Goal: Information Seeking & Learning: Find specific fact

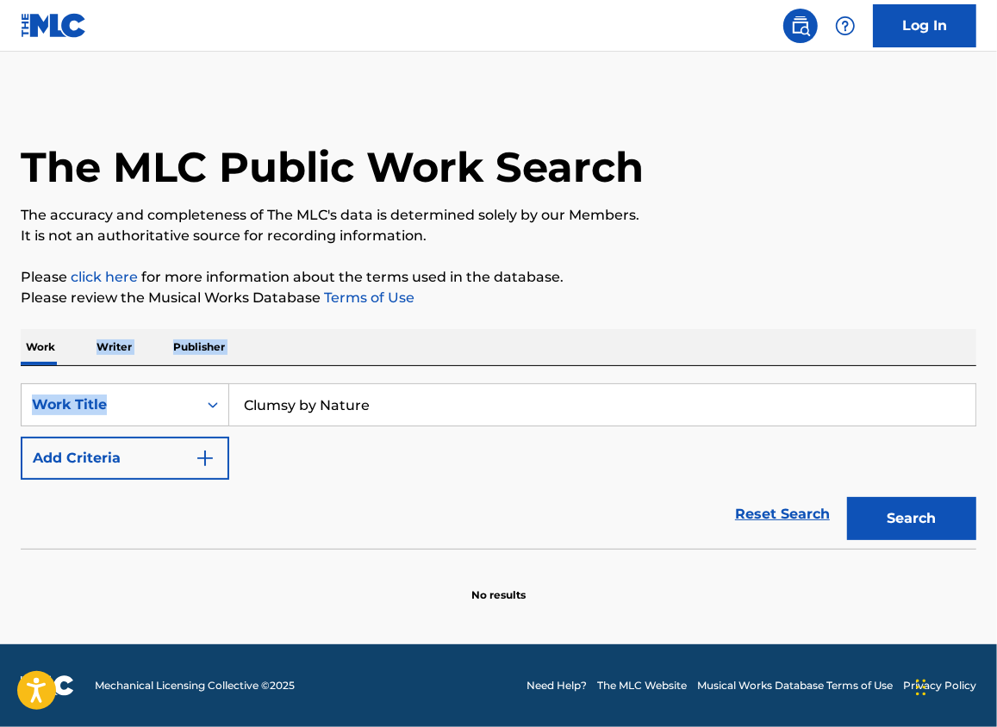
drag, startPoint x: 402, startPoint y: 381, endPoint x: 89, endPoint y: 316, distance: 320.3
click at [84, 324] on div "The MLC Public Work Search The accuracy and completeness of The MLC's data is d…" at bounding box center [498, 349] width 997 height 508
drag, startPoint x: 421, startPoint y: 408, endPoint x: 102, endPoint y: 345, distance: 325.0
click at [103, 354] on div "Work Writer Publisher SearchWithCriteria42ab8767-b333-42d5-bb0a-3b31c1337493 Wo…" at bounding box center [499, 466] width 956 height 274
paste input "My Own Way"
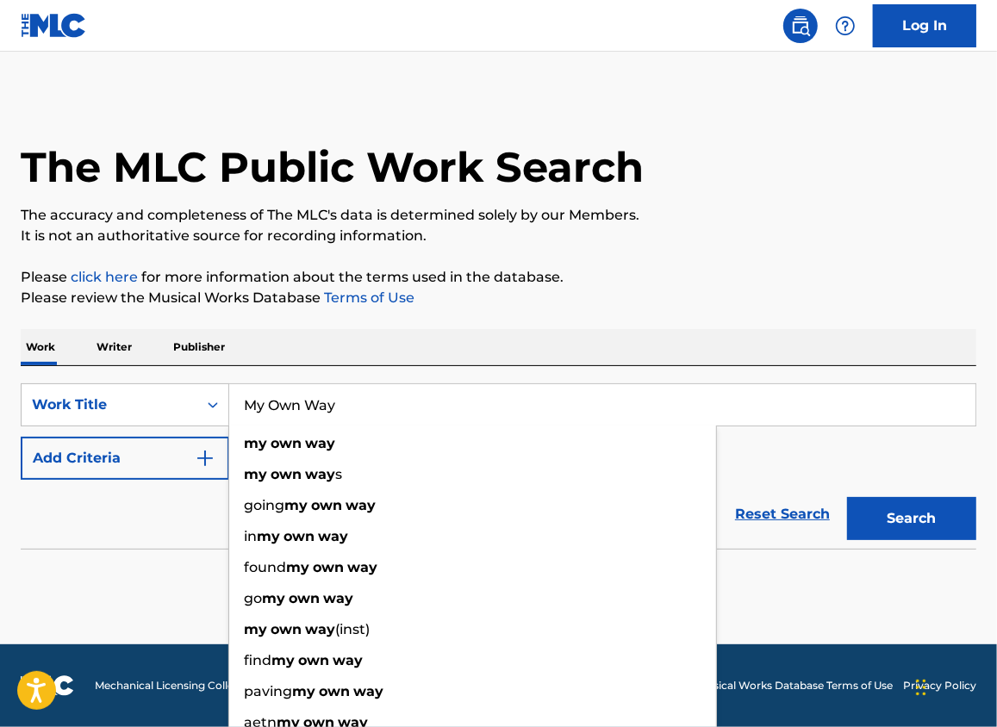
type input "My Own Way"
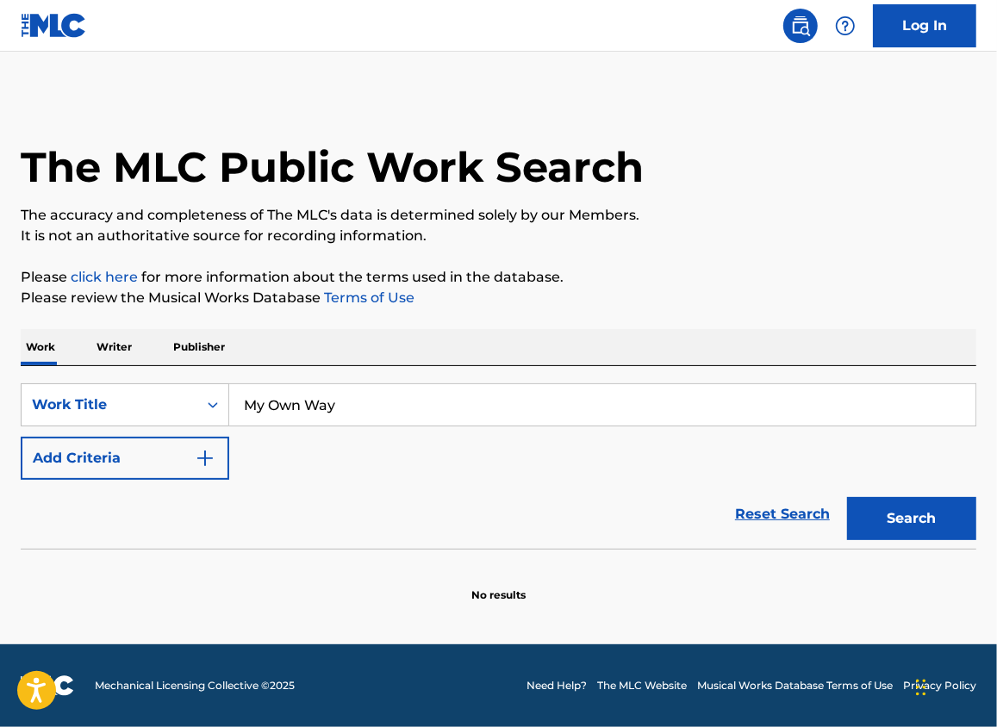
click at [168, 447] on button "Add Criteria" at bounding box center [125, 458] width 209 height 43
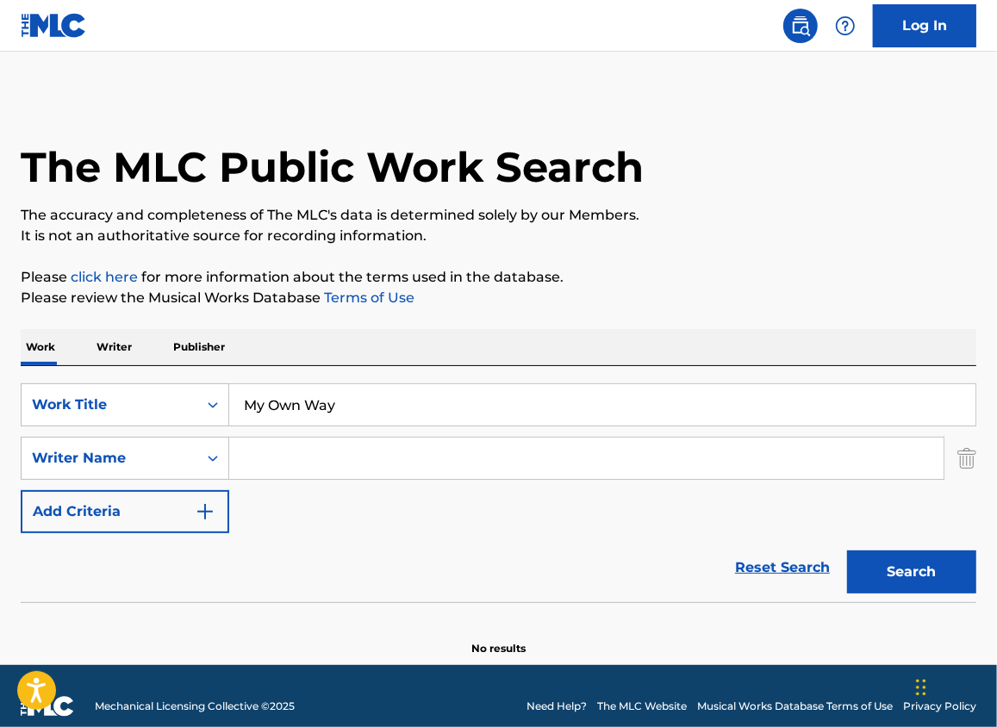
drag, startPoint x: 267, startPoint y: 464, endPoint x: 388, endPoint y: 480, distance: 121.7
click at [271, 465] on input "Search Form" at bounding box center [586, 458] width 714 height 41
paste input "[PERSON_NAME]"
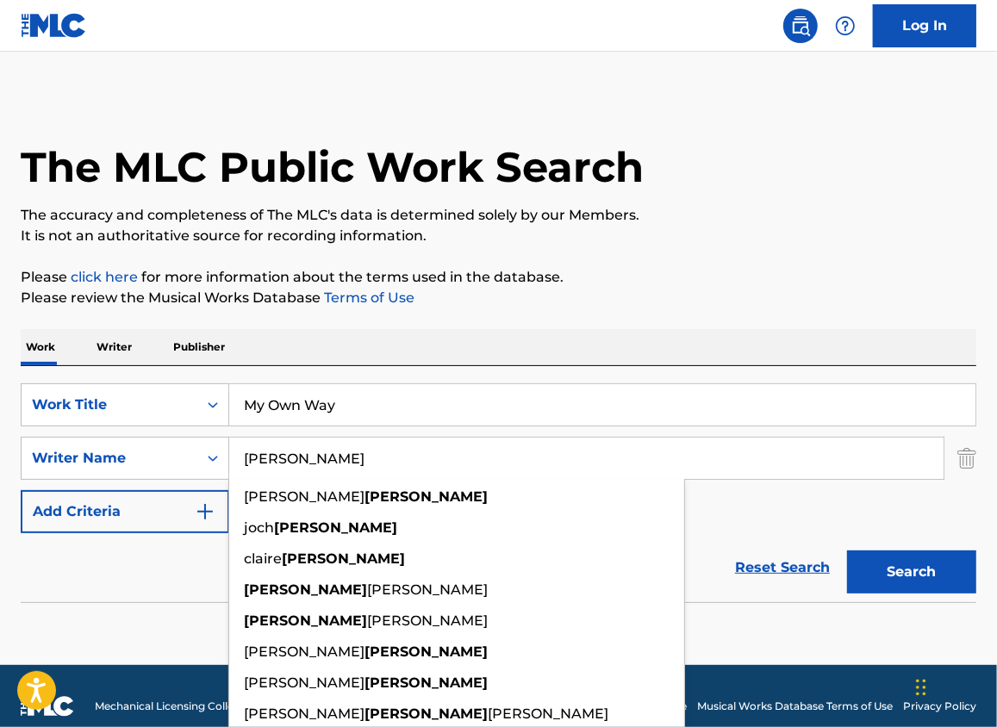
type input "[PERSON_NAME]"
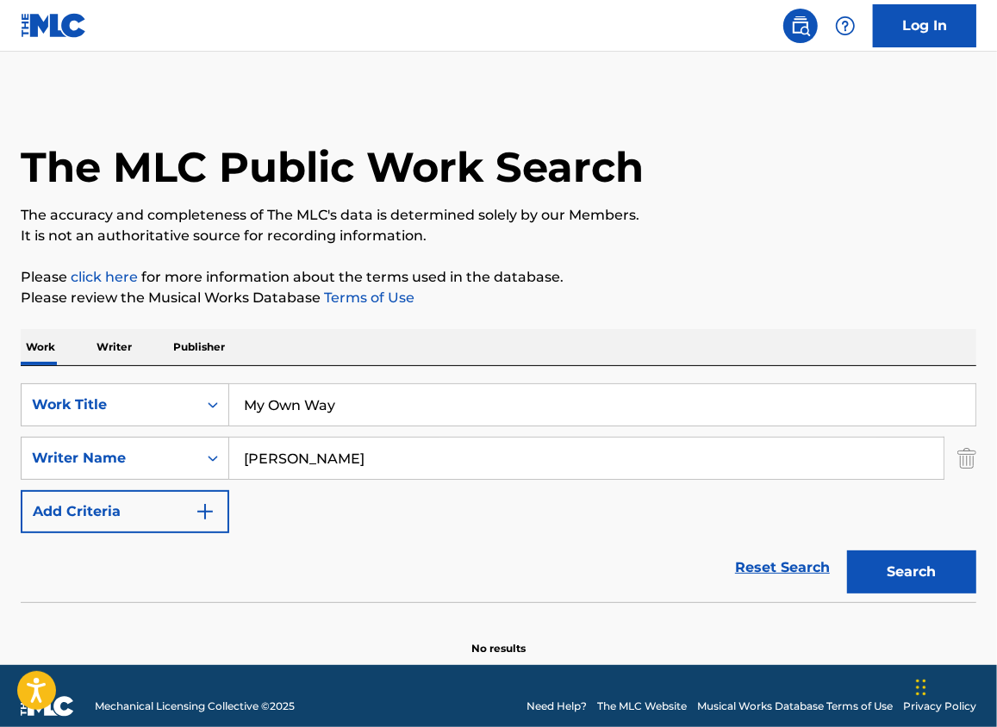
click at [890, 556] on button "Search" at bounding box center [911, 572] width 129 height 43
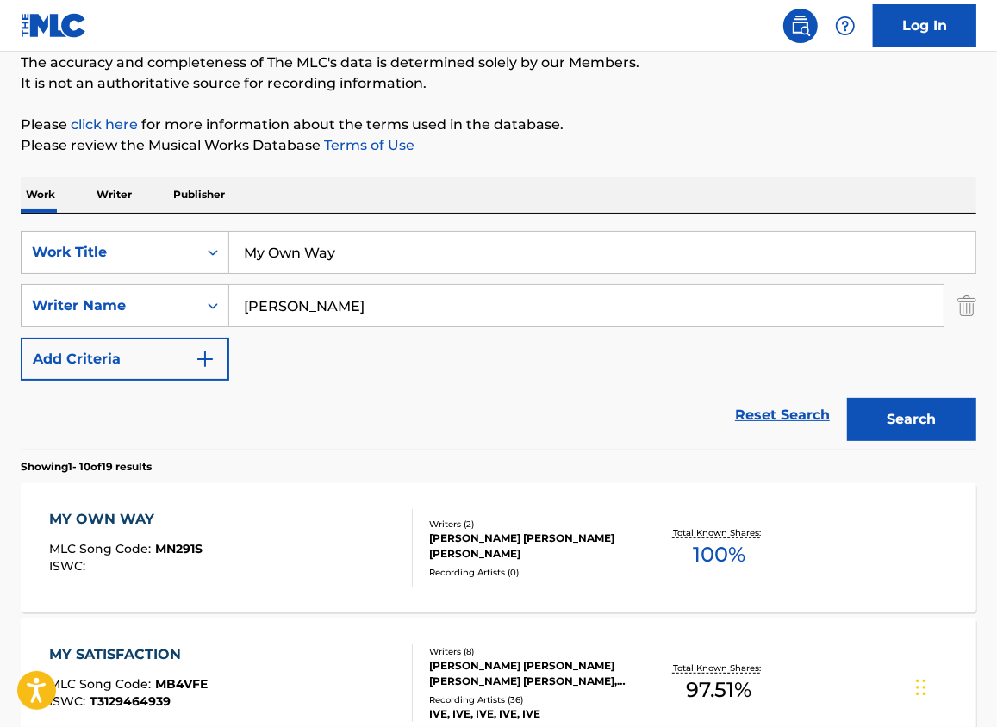
scroll to position [156, 0]
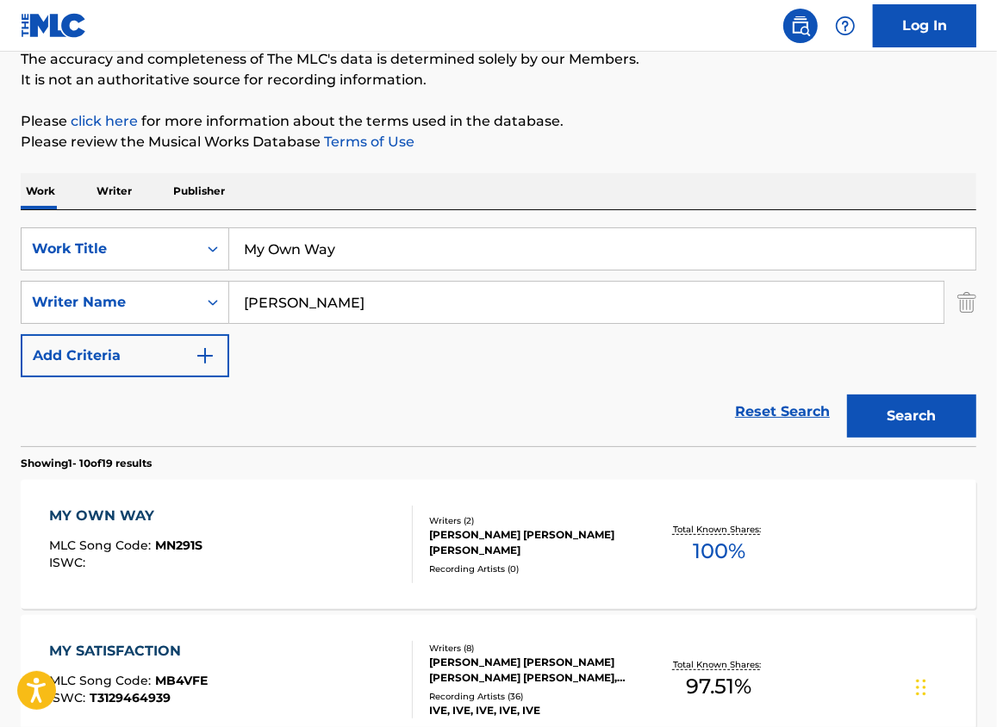
click at [109, 526] on div "MY OWN WAY MLC Song Code : MN291S ISWC :" at bounding box center [125, 545] width 153 height 78
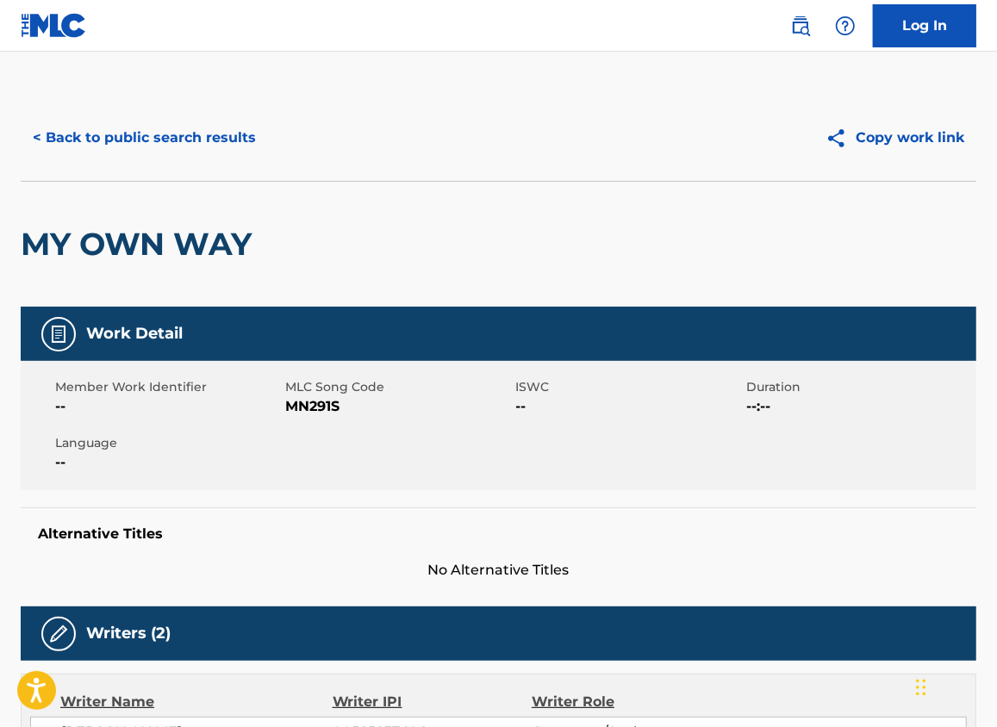
click at [228, 146] on button "< Back to public search results" at bounding box center [144, 137] width 247 height 43
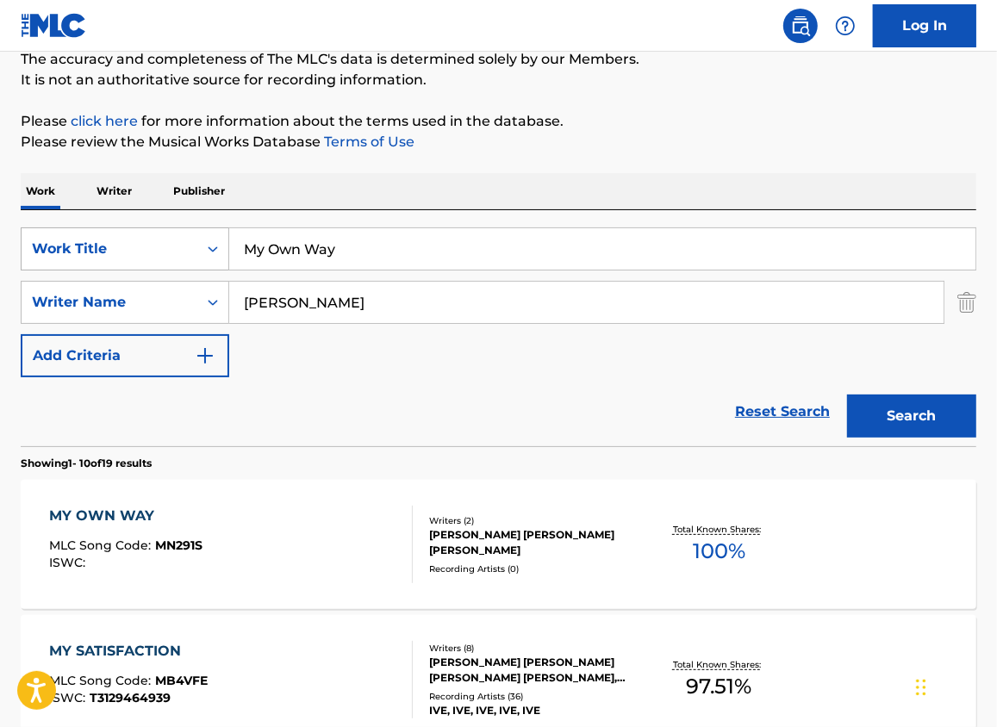
drag, startPoint x: 326, startPoint y: 259, endPoint x: 30, endPoint y: 243, distance: 296.0
click at [30, 243] on div "SearchWithCriteria42ab8767-b333-42d5-bb0a-3b31c1337493 Work Title My Own Way" at bounding box center [499, 248] width 956 height 43
paste input "Don't Mess With Us"
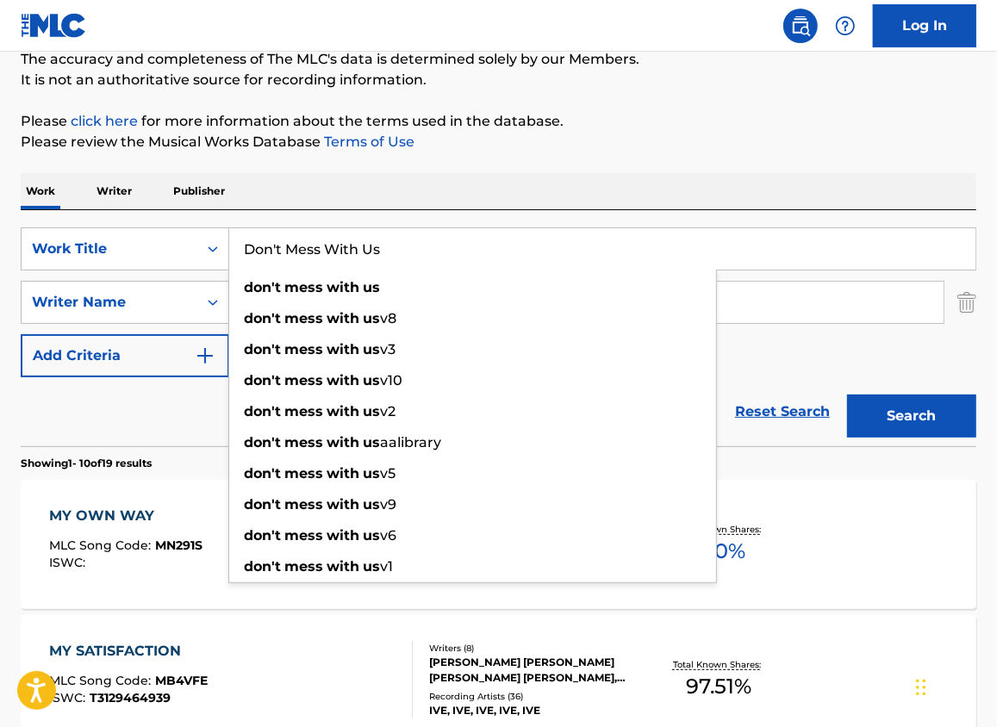
type input "Don't Mess With Us"
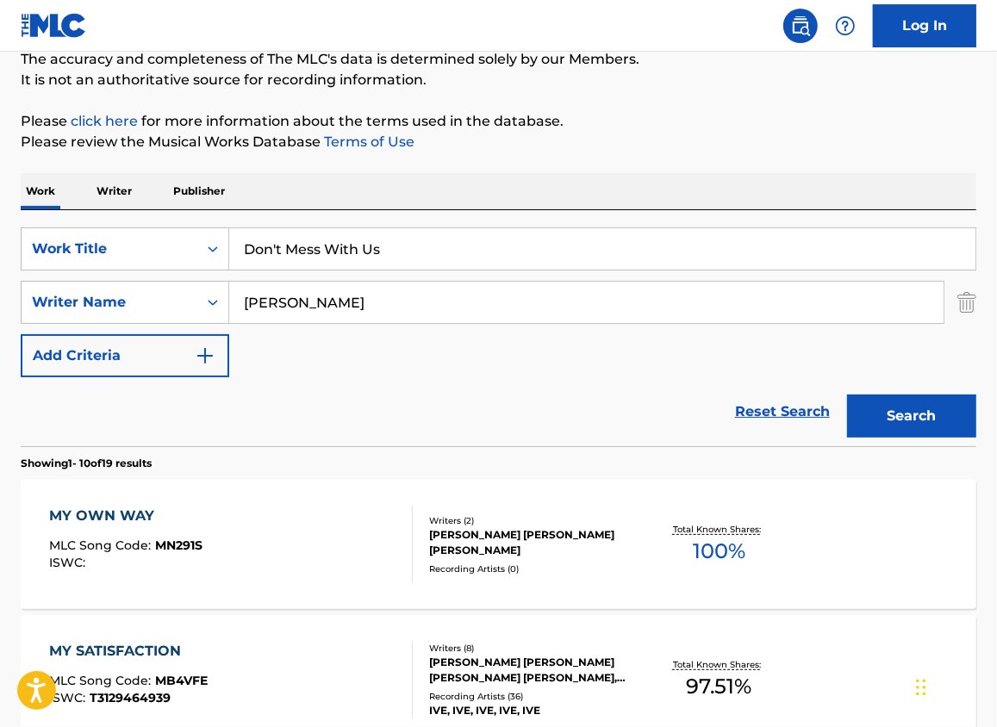
drag, startPoint x: 913, startPoint y: 403, endPoint x: 802, endPoint y: 208, distance: 225.0
click at [913, 404] on button "Search" at bounding box center [911, 416] width 129 height 43
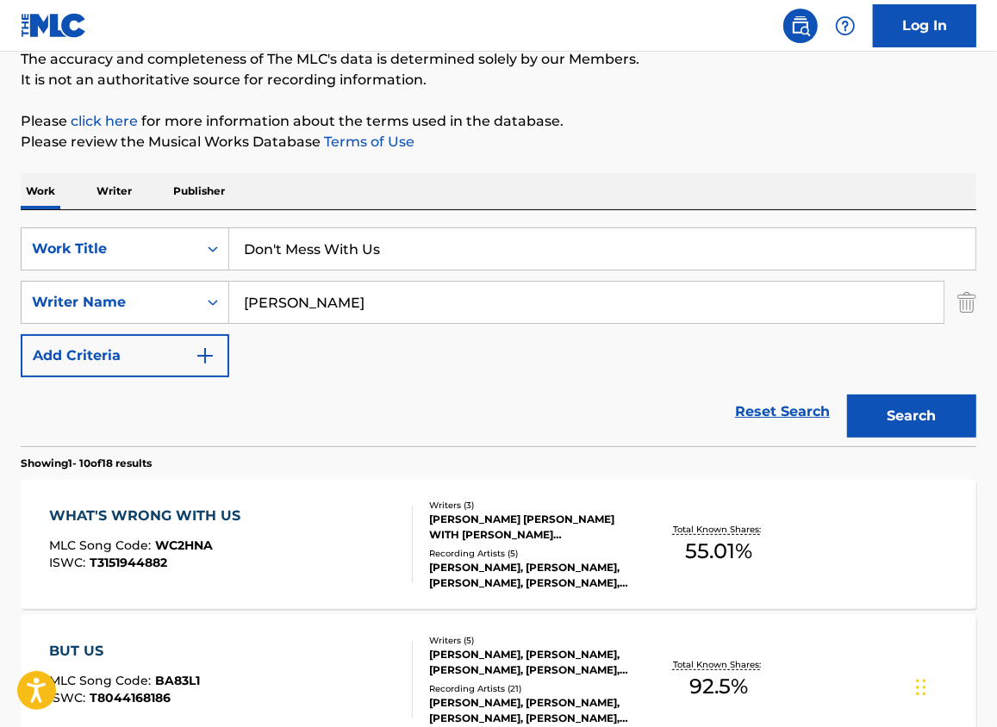
drag, startPoint x: 356, startPoint y: 293, endPoint x: 413, endPoint y: 278, distance: 58.7
click at [138, 266] on div "SearchWithCriteria42ab8767-b333-42d5-bb0a-3b31c1337493 Work Title Don't Mess Wi…" at bounding box center [499, 302] width 956 height 150
paste input "[PERSON_NAME]"
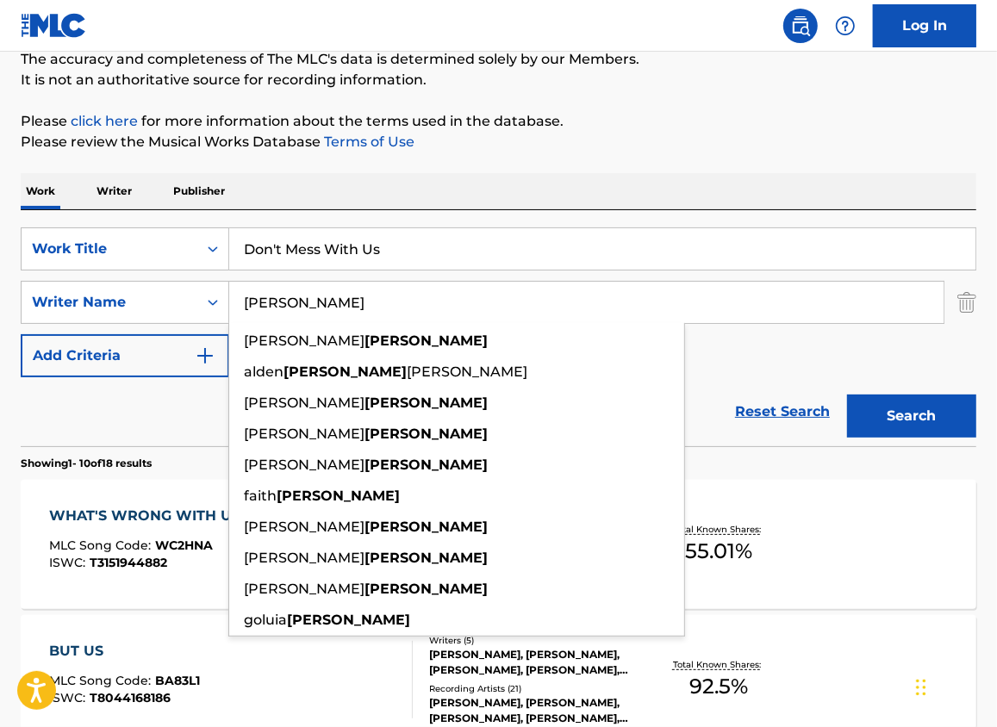
type input "[PERSON_NAME]"
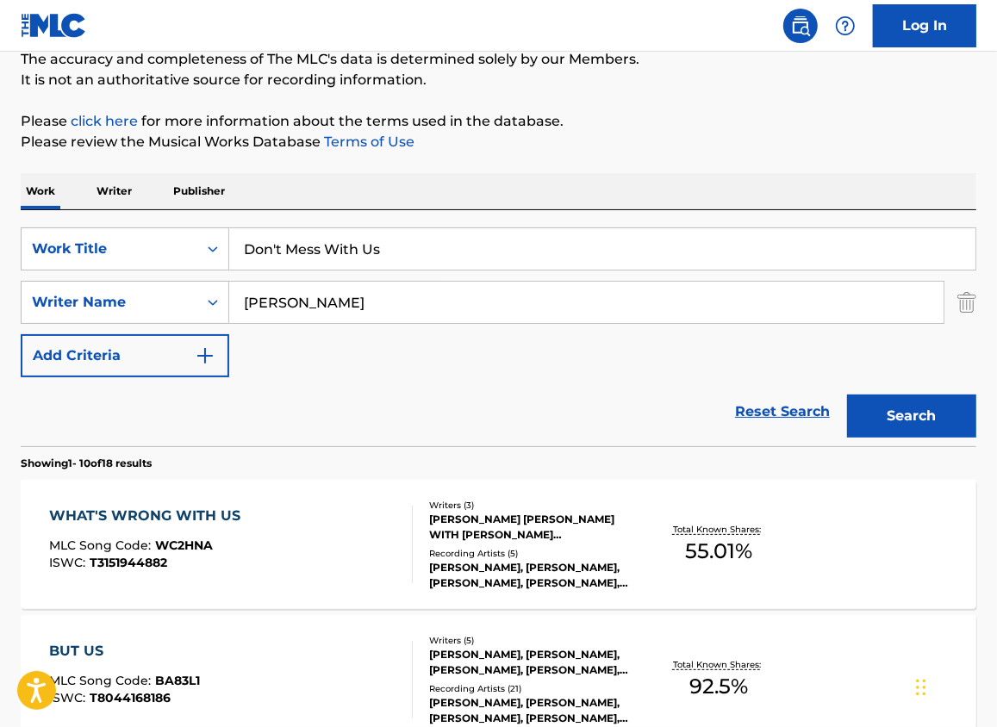
drag, startPoint x: 861, startPoint y: 402, endPoint x: 658, endPoint y: 0, distance: 450.5
click at [854, 389] on div "Search" at bounding box center [907, 411] width 138 height 69
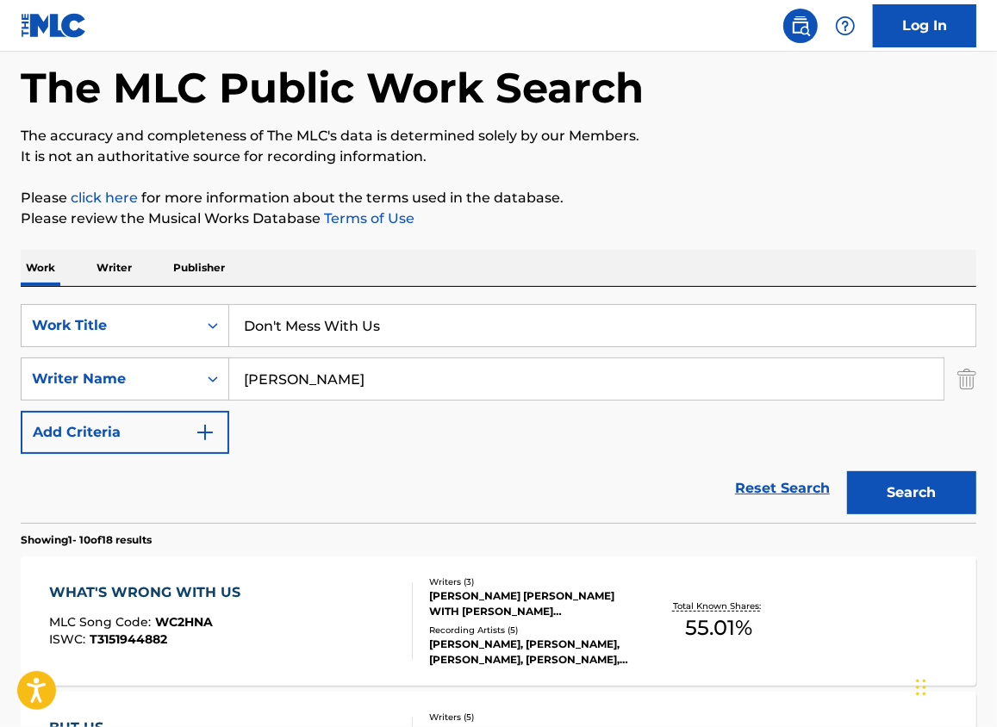
scroll to position [78, 0]
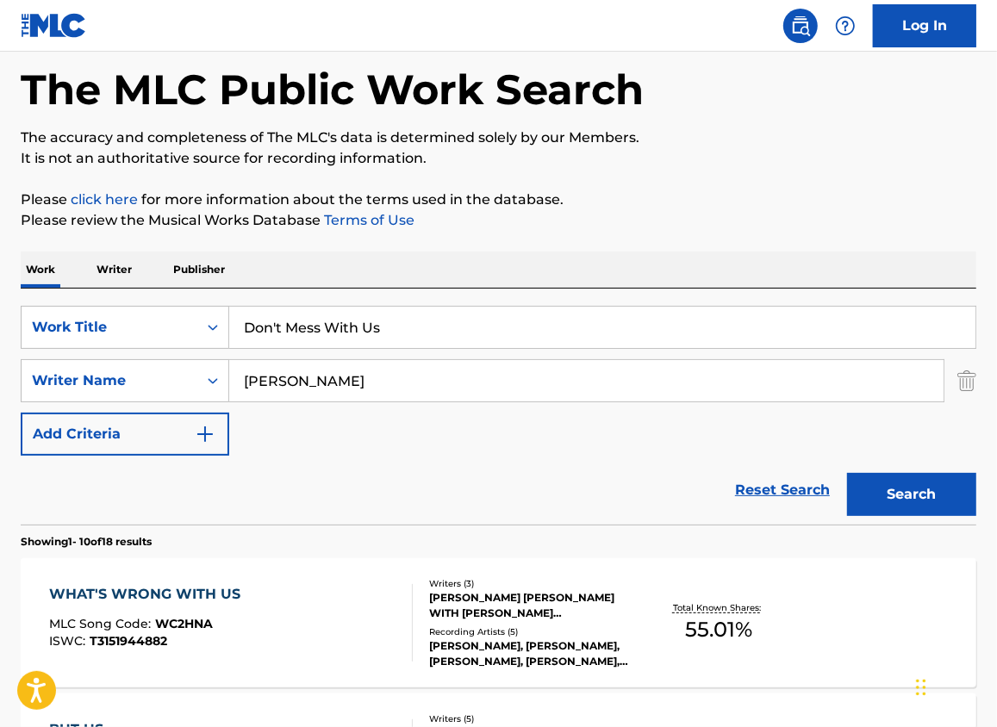
drag, startPoint x: 433, startPoint y: 323, endPoint x: 138, endPoint y: 292, distance: 297.2
click at [138, 292] on div "SearchWithCriteria42ab8767-b333-42d5-bb0a-3b31c1337493 Work Title Don't Mess Wi…" at bounding box center [499, 407] width 956 height 236
paste input "The Place To Be"
click at [928, 500] on button "Search" at bounding box center [911, 494] width 129 height 43
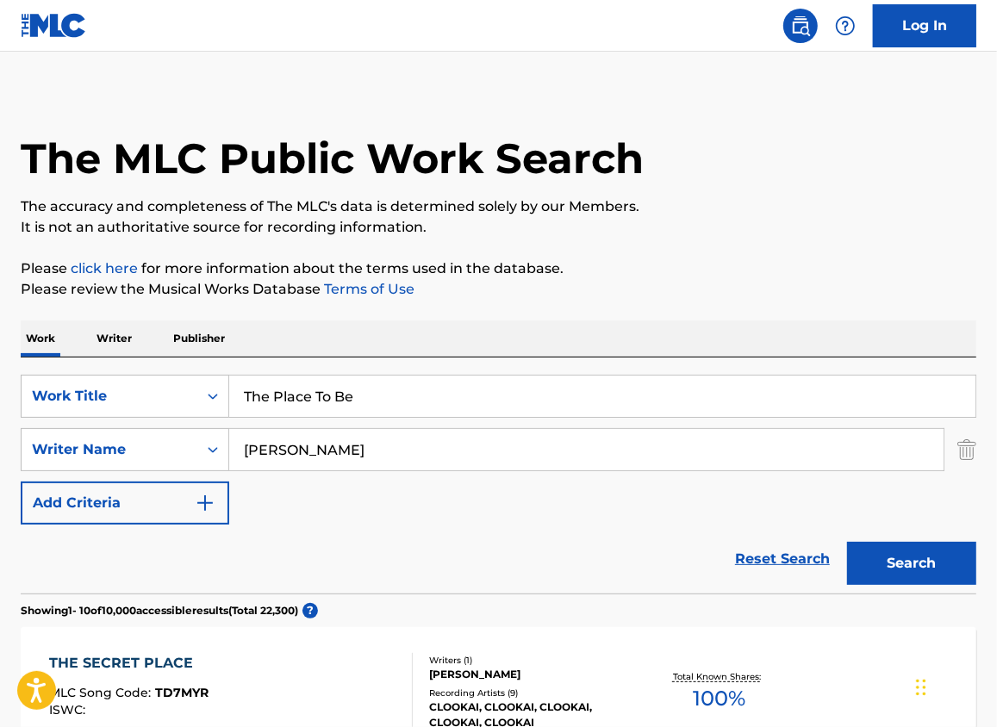
scroll to position [0, 0]
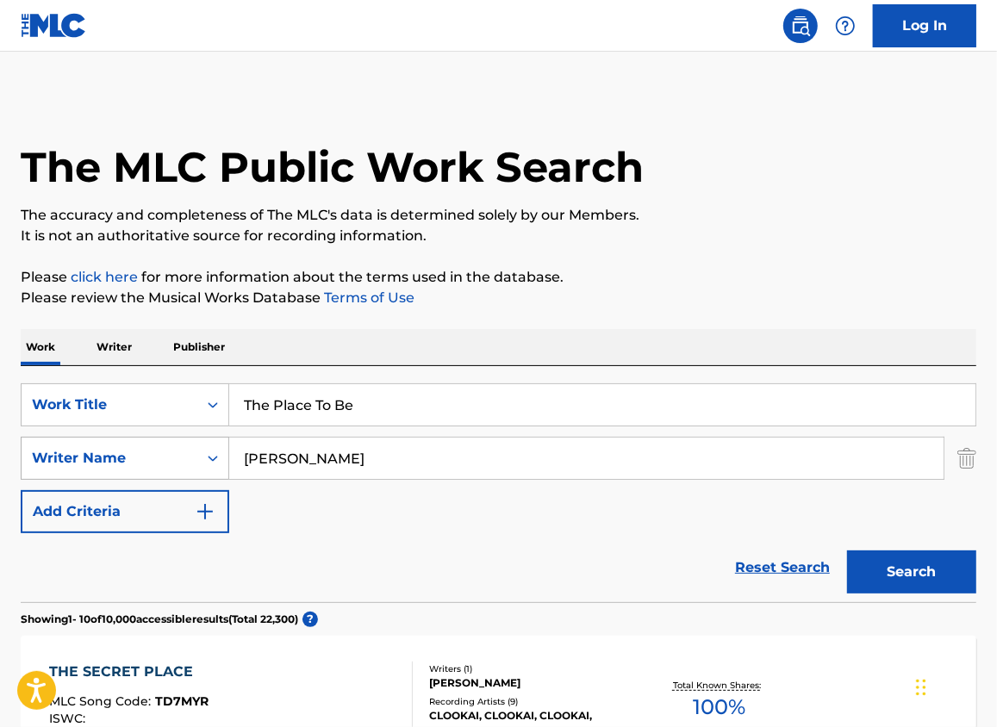
paste input "PLACE TO BE, THE"
drag, startPoint x: 294, startPoint y: 431, endPoint x: 146, endPoint y: 448, distance: 149.2
click at [143, 446] on div "SearchWithCriteria42ab8767-b333-42d5-bb0a-3b31c1337493 Work Title PLACE TO BE, …" at bounding box center [499, 458] width 956 height 150
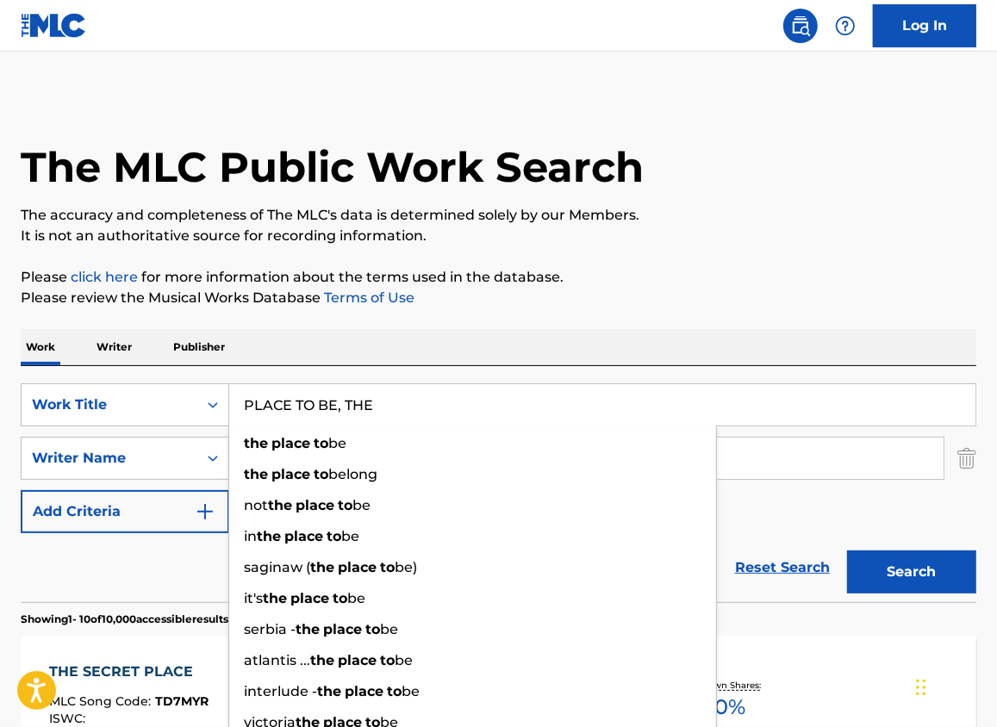
type input "PLACE TO BE, THE"
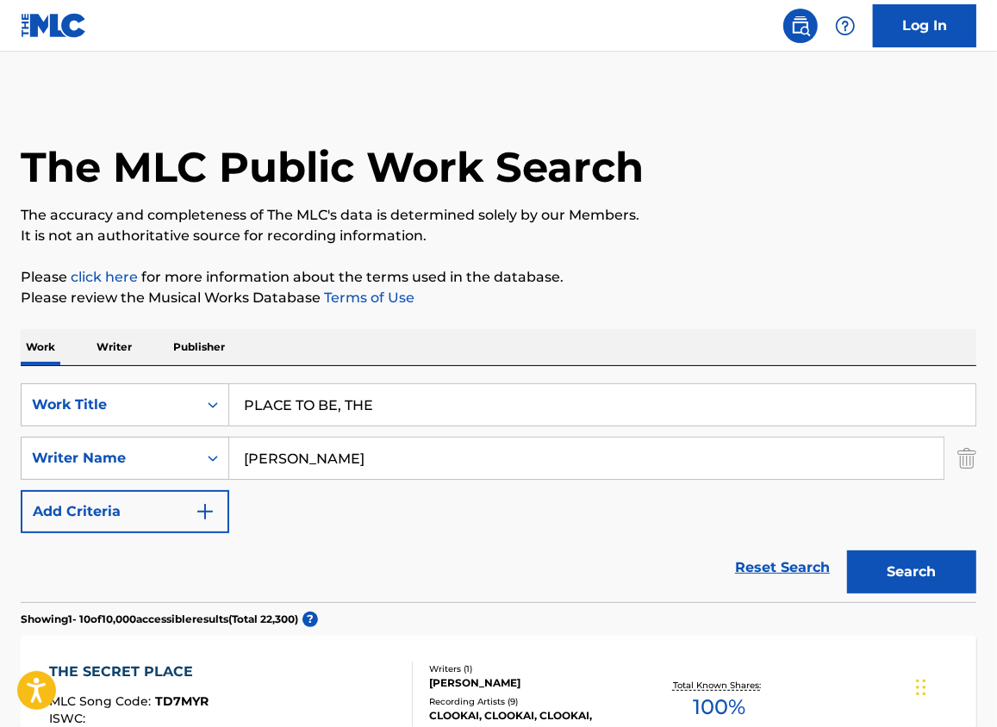
drag, startPoint x: 896, startPoint y: 573, endPoint x: 904, endPoint y: 541, distance: 32.8
click at [896, 573] on button "Search" at bounding box center [911, 572] width 129 height 43
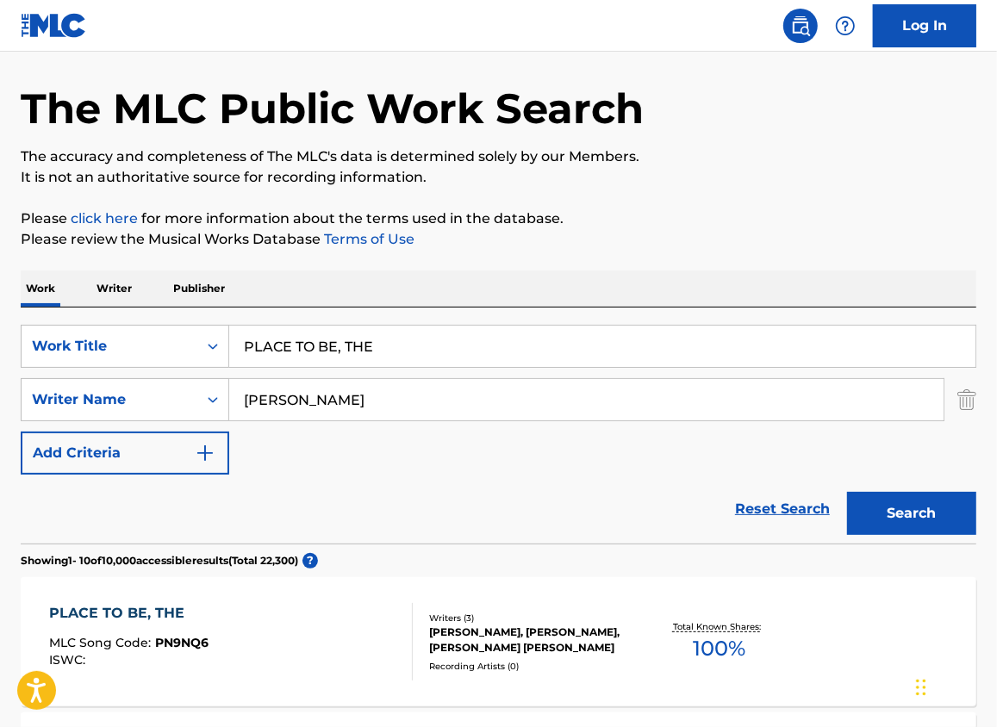
scroll to position [156, 0]
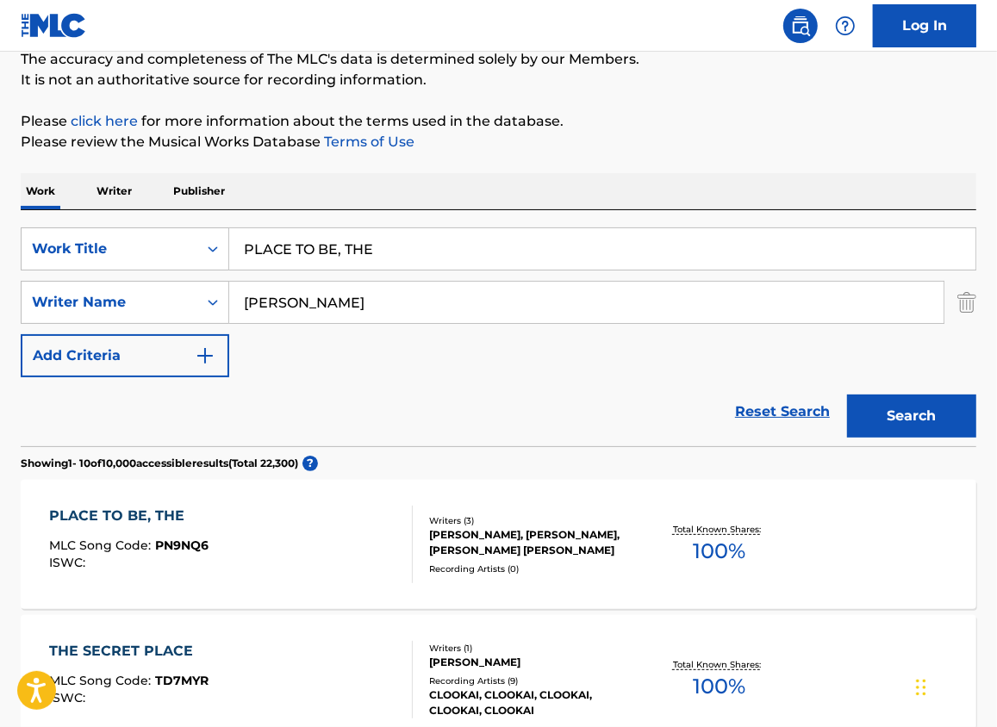
click at [131, 506] on div "PLACE TO BE, THE" at bounding box center [128, 516] width 159 height 21
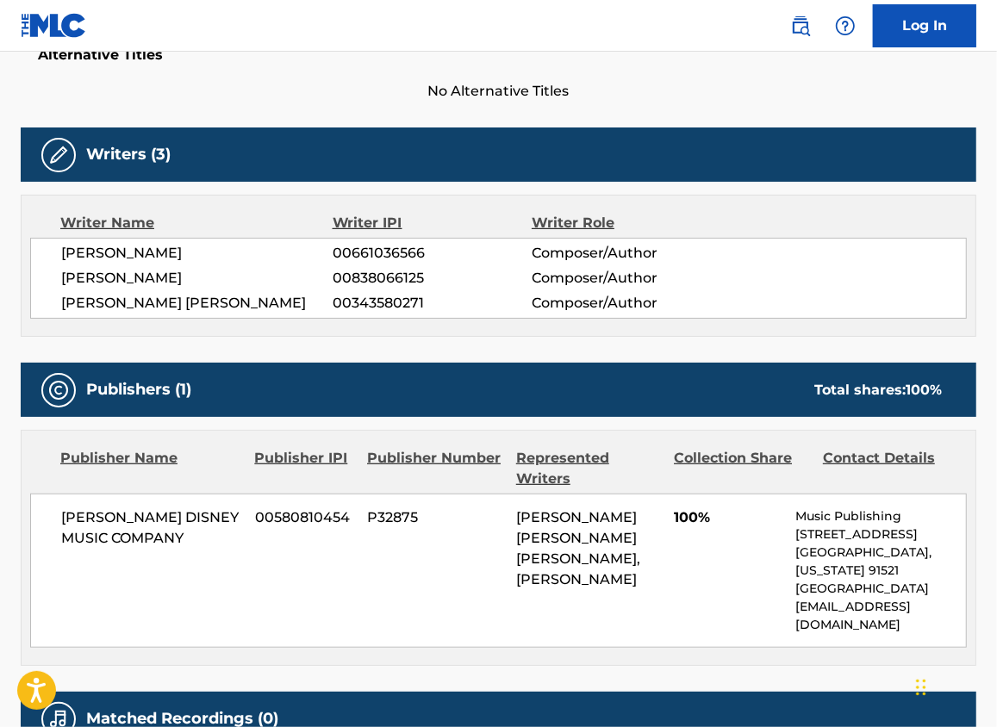
scroll to position [548, 0]
